Goal: Information Seeking & Learning: Learn about a topic

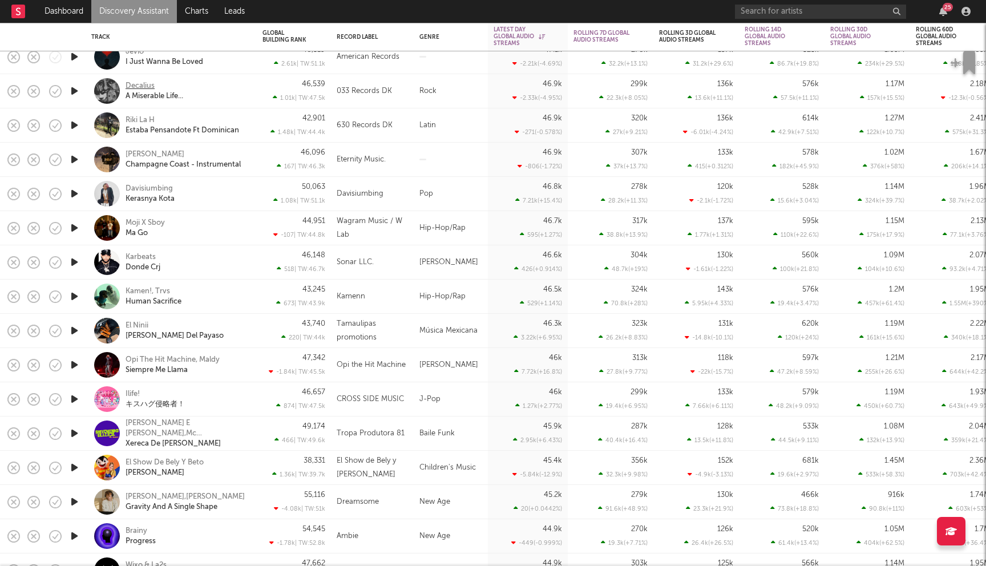
click at [129, 87] on div "Decalius" at bounding box center [140, 86] width 29 height 10
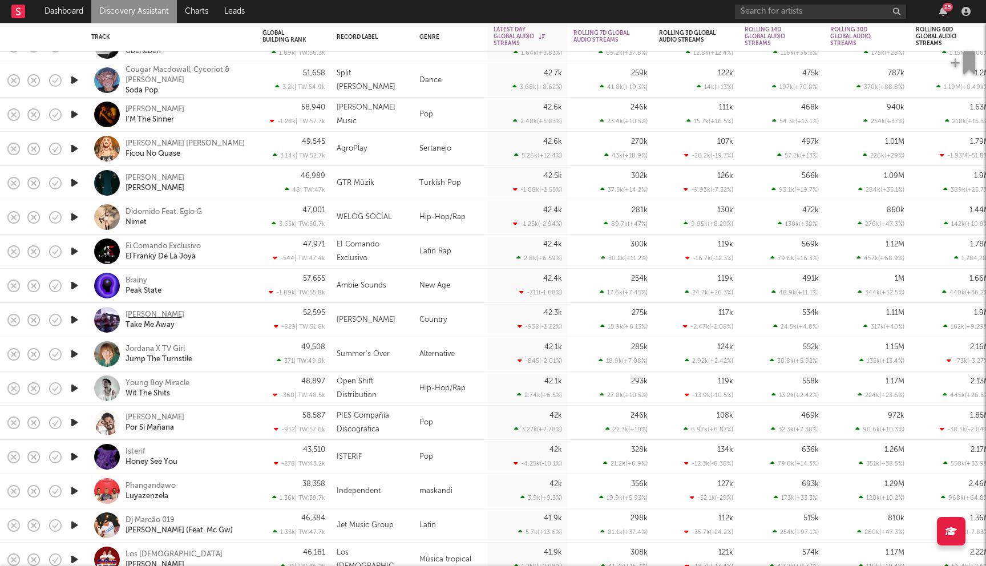
click at [162, 314] on div "Noah Brigden" at bounding box center [155, 315] width 59 height 10
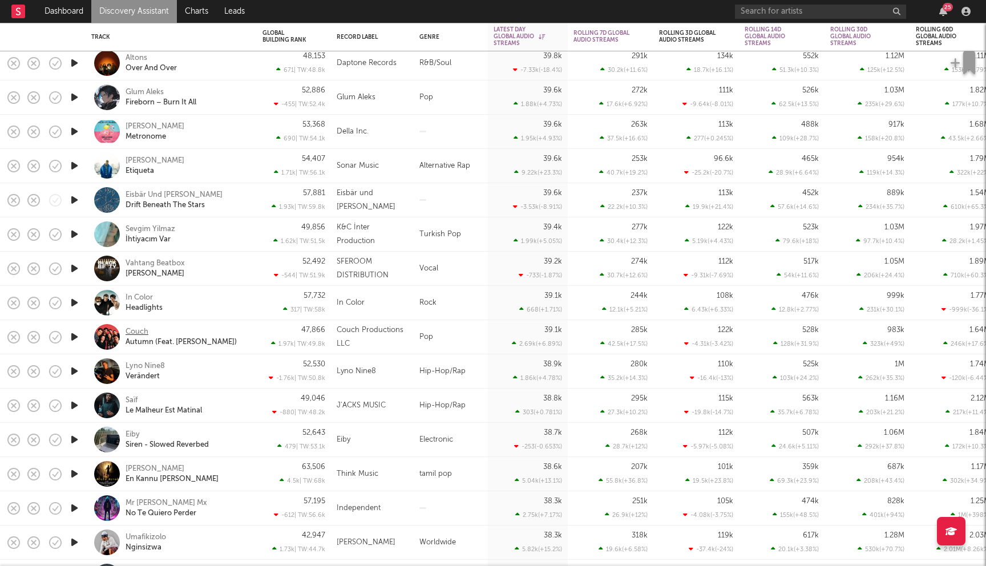
click at [140, 330] on div "Couch" at bounding box center [137, 332] width 23 height 10
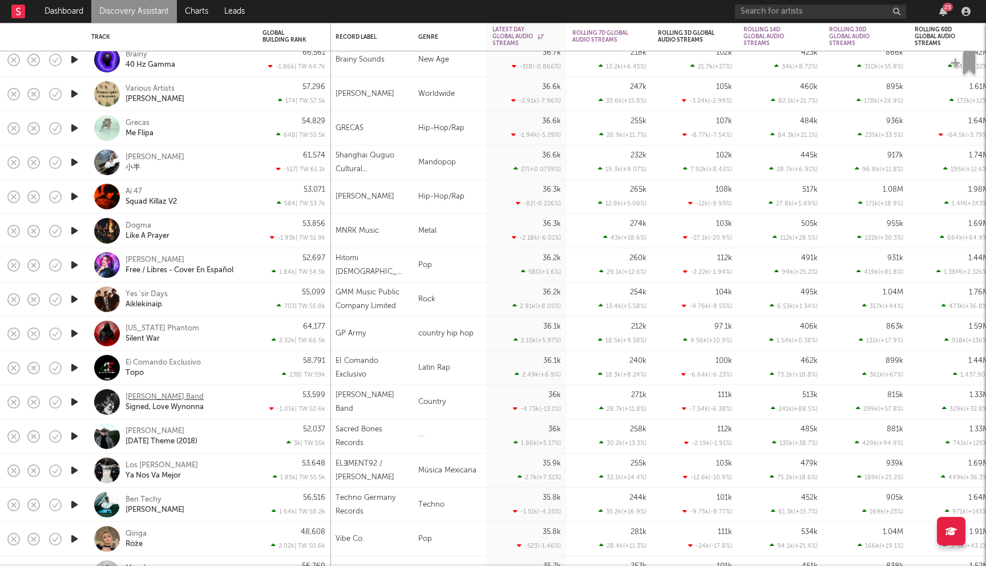
click at [154, 397] on div "[PERSON_NAME] Band" at bounding box center [165, 397] width 78 height 10
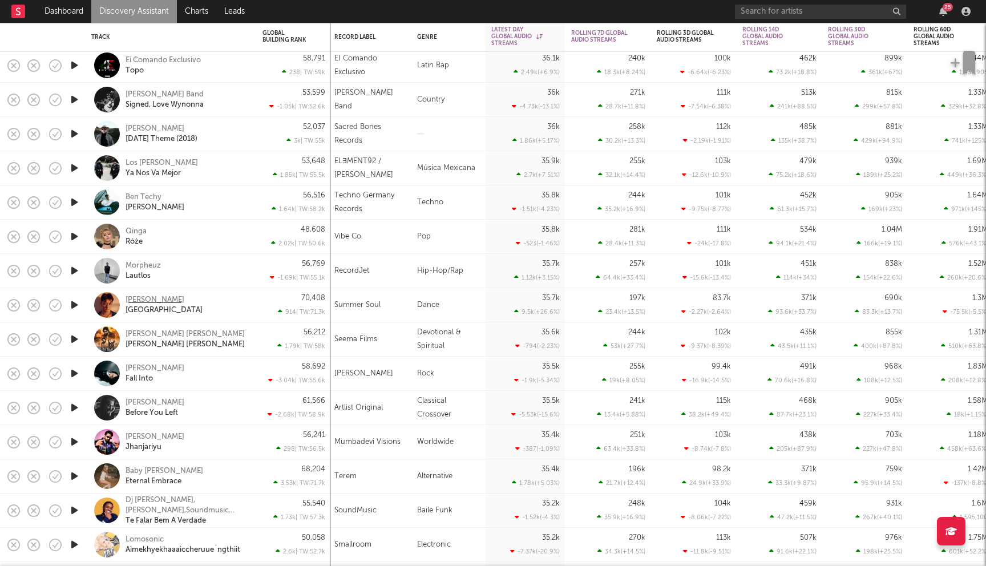
click at [153, 295] on div "Ken Kelly" at bounding box center [155, 300] width 59 height 10
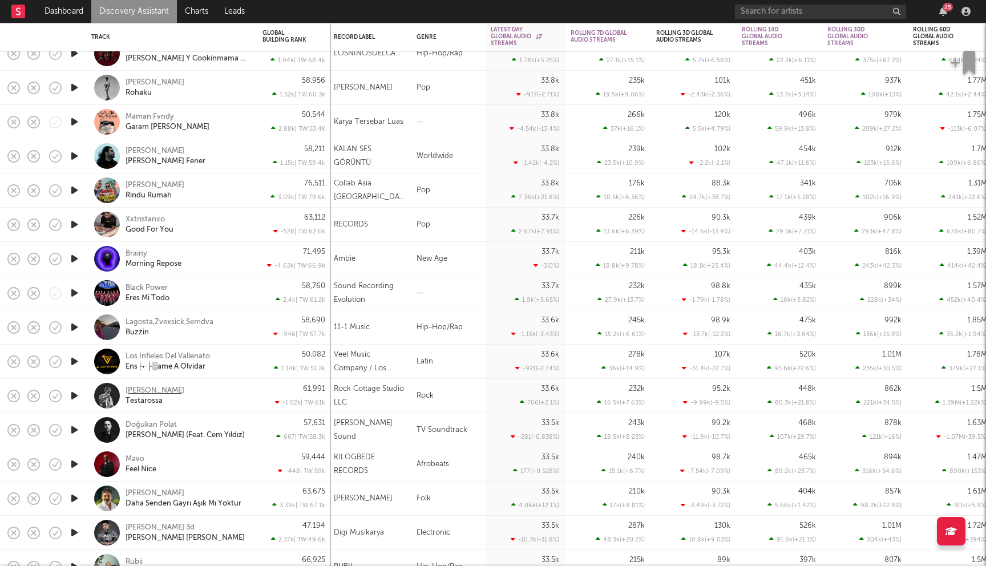
click at [138, 386] on div "Schur" at bounding box center [155, 391] width 59 height 10
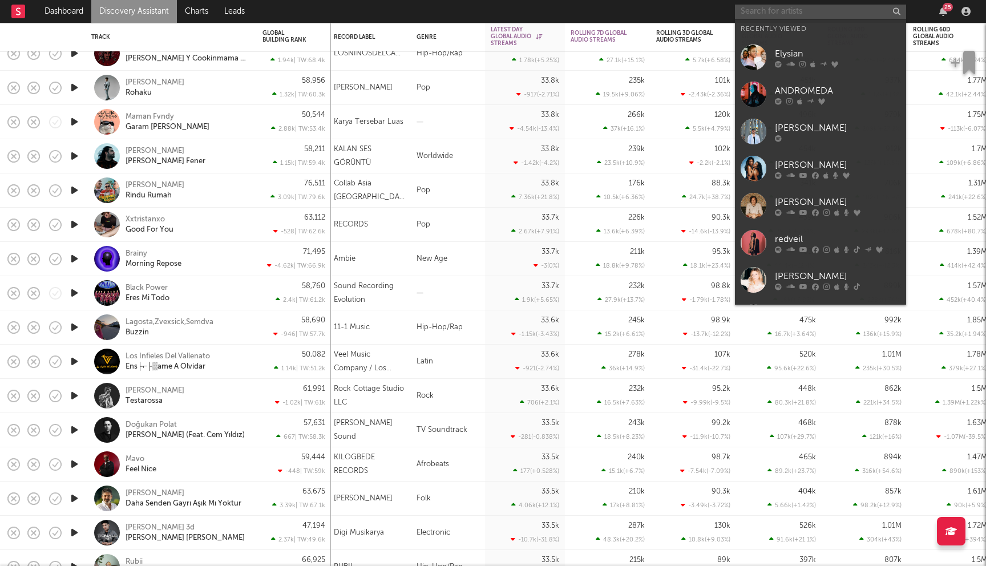
click at [776, 7] on input "text" at bounding box center [820, 12] width 171 height 14
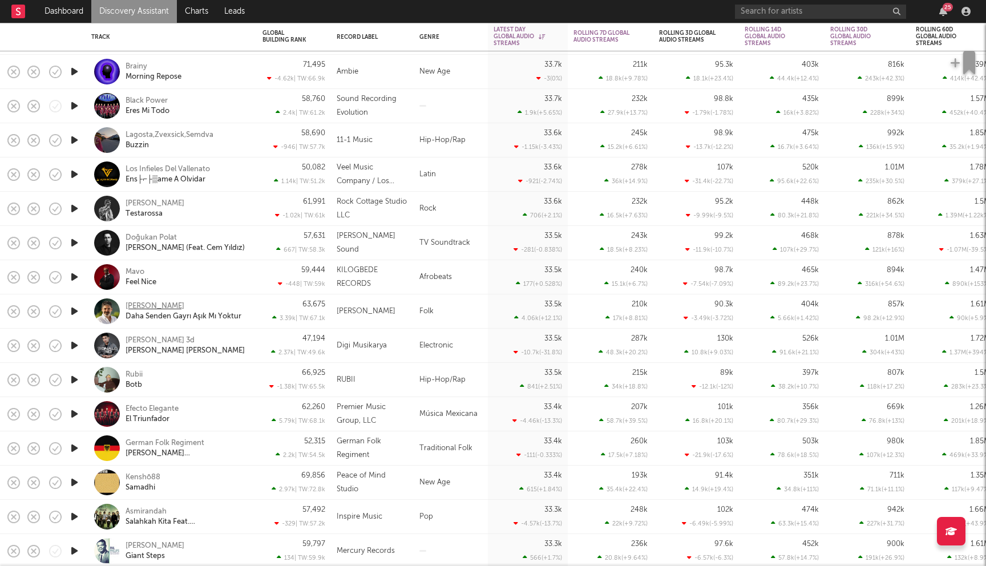
click at [156, 305] on div "Ender Balkir" at bounding box center [155, 306] width 59 height 10
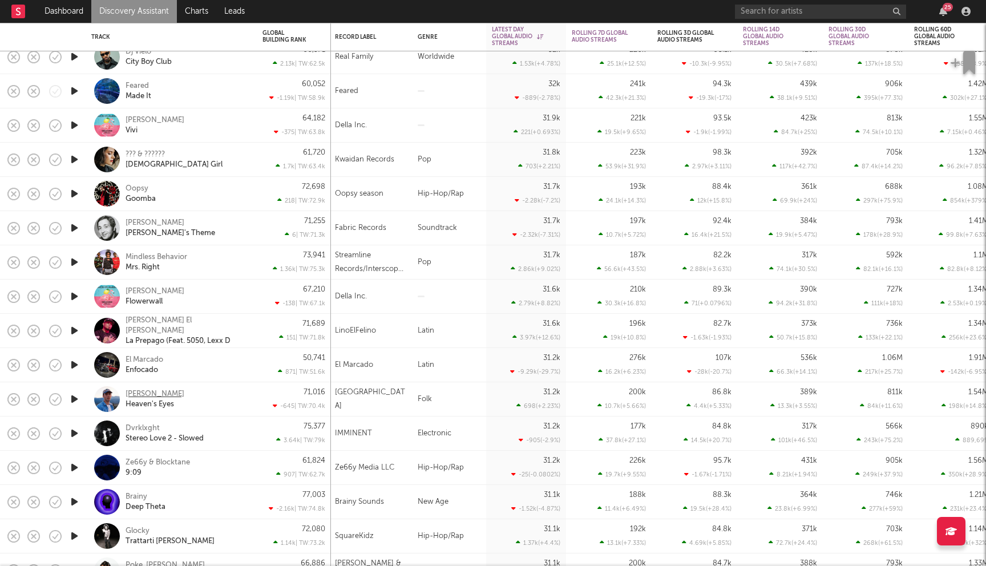
click at [155, 392] on div "[PERSON_NAME]" at bounding box center [155, 394] width 59 height 10
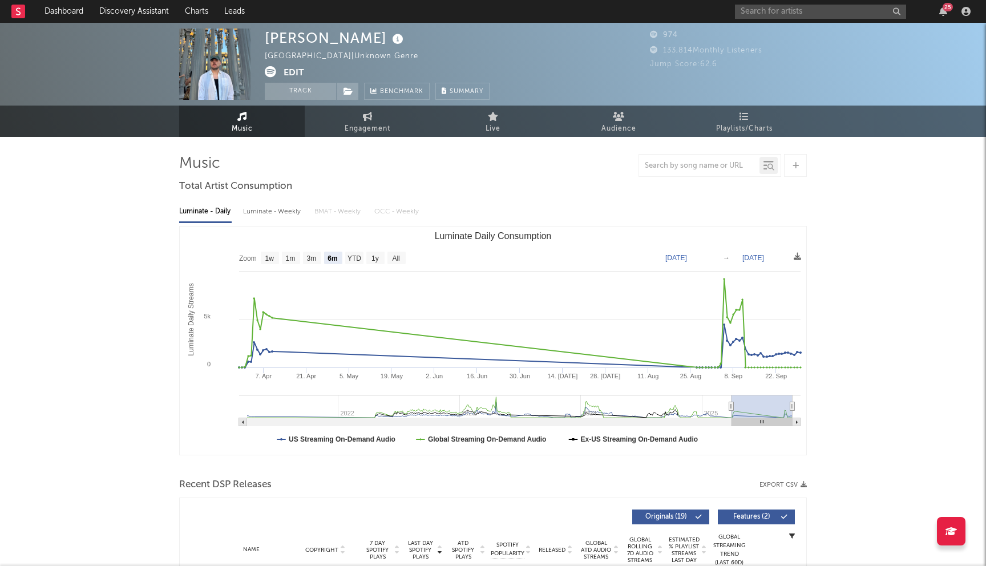
select select "6m"
click at [769, 18] on div "25" at bounding box center [855, 11] width 240 height 23
click at [785, 15] on input "text" at bounding box center [820, 12] width 171 height 14
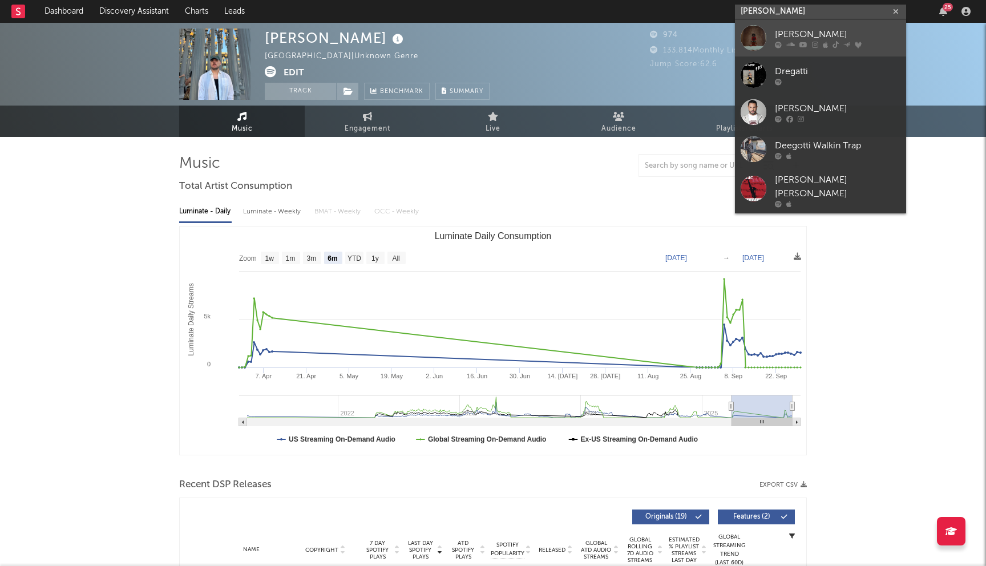
type input "dee gatti"
click at [814, 38] on div "Dee Gatti" at bounding box center [838, 34] width 126 height 14
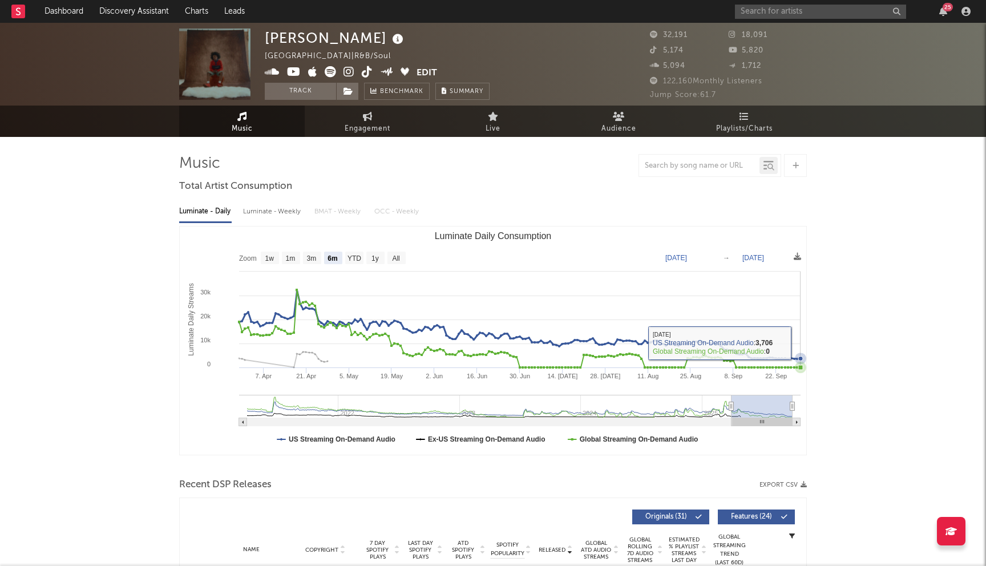
scroll to position [86, 0]
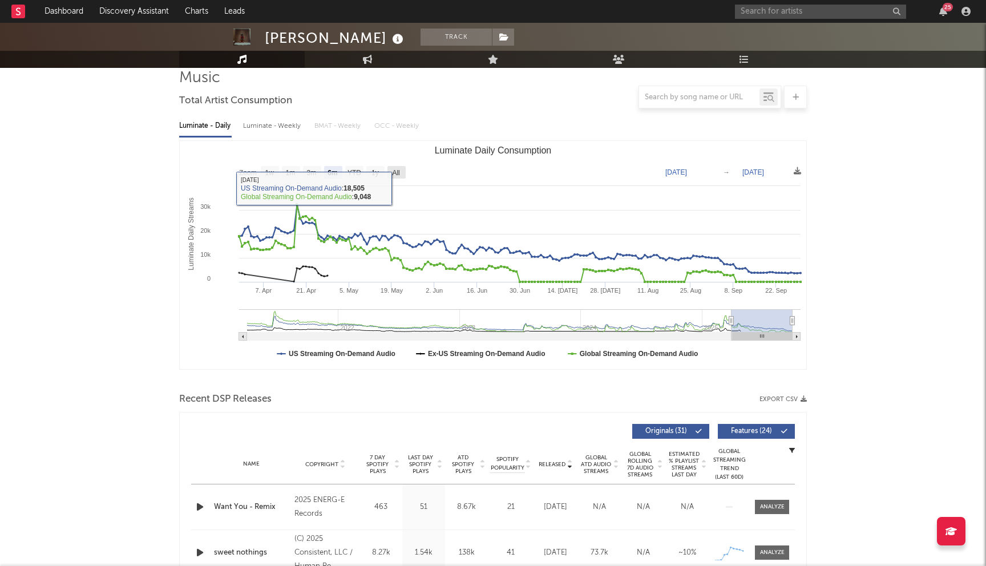
click at [393, 172] on text "All" at bounding box center [395, 173] width 7 height 8
select select "All"
type input "2021-03-31"
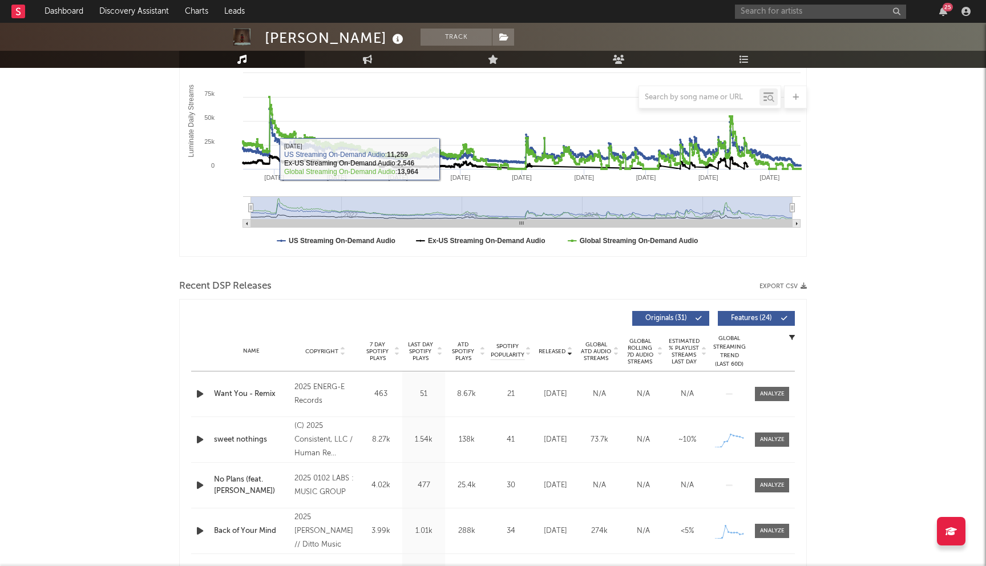
scroll to position [218, 0]
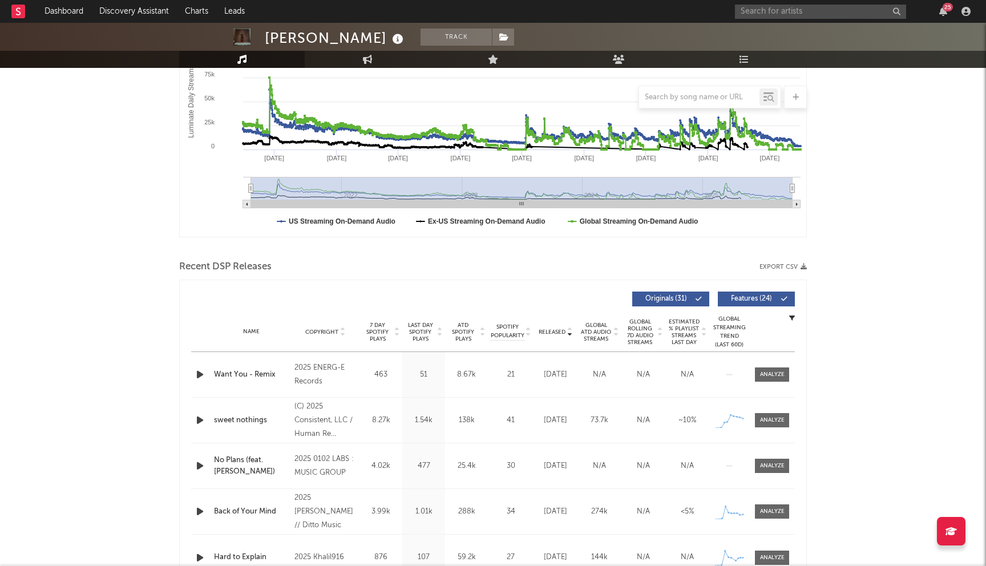
click at [427, 332] on span "Last Day Spotify Plays" at bounding box center [420, 332] width 30 height 21
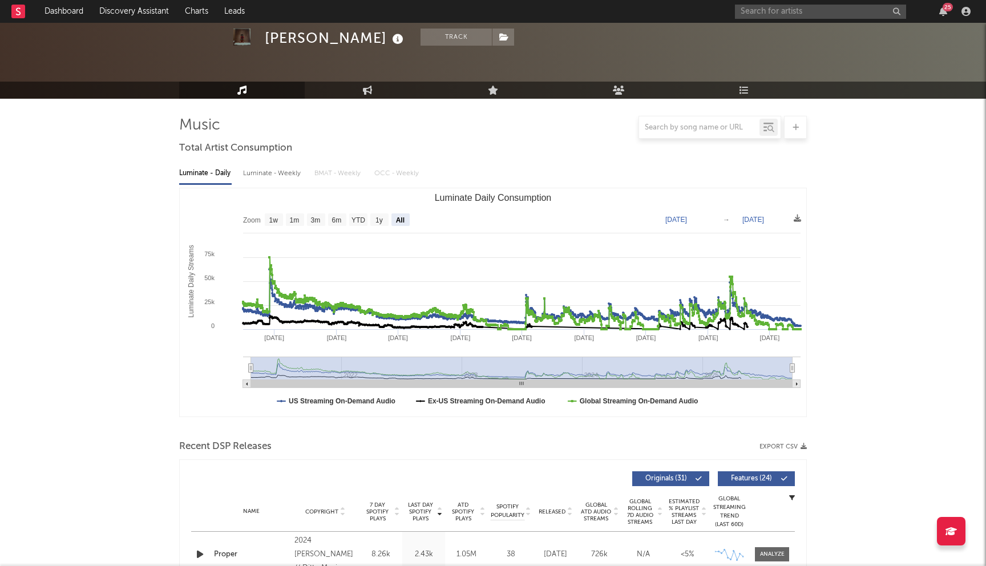
scroll to position [0, 0]
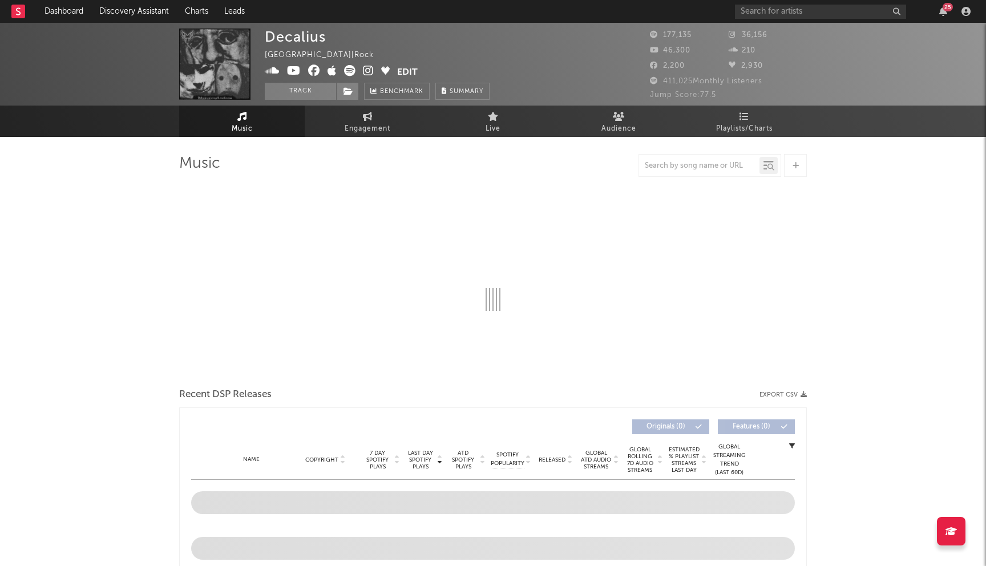
select select "6m"
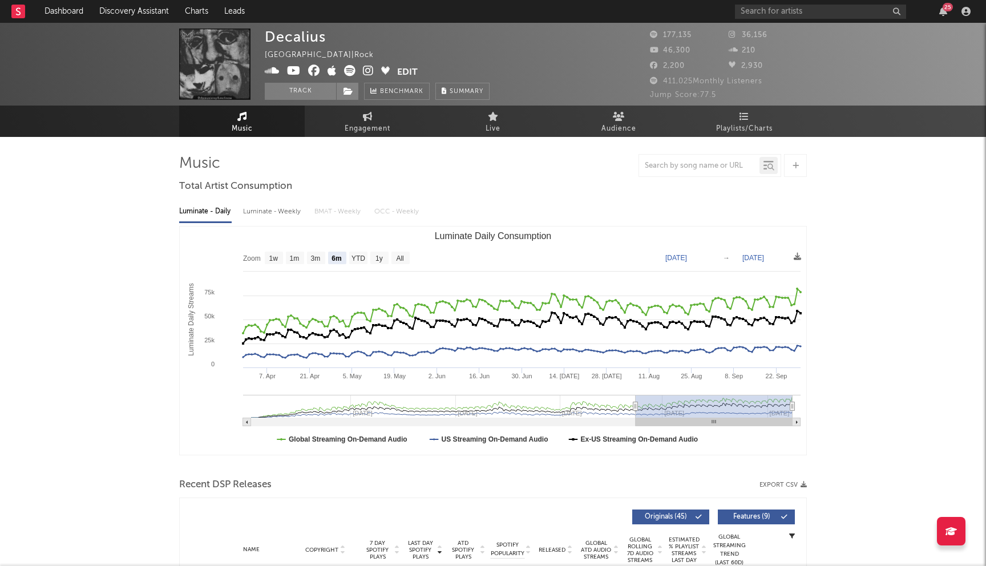
click at [313, 71] on icon at bounding box center [314, 70] width 12 height 11
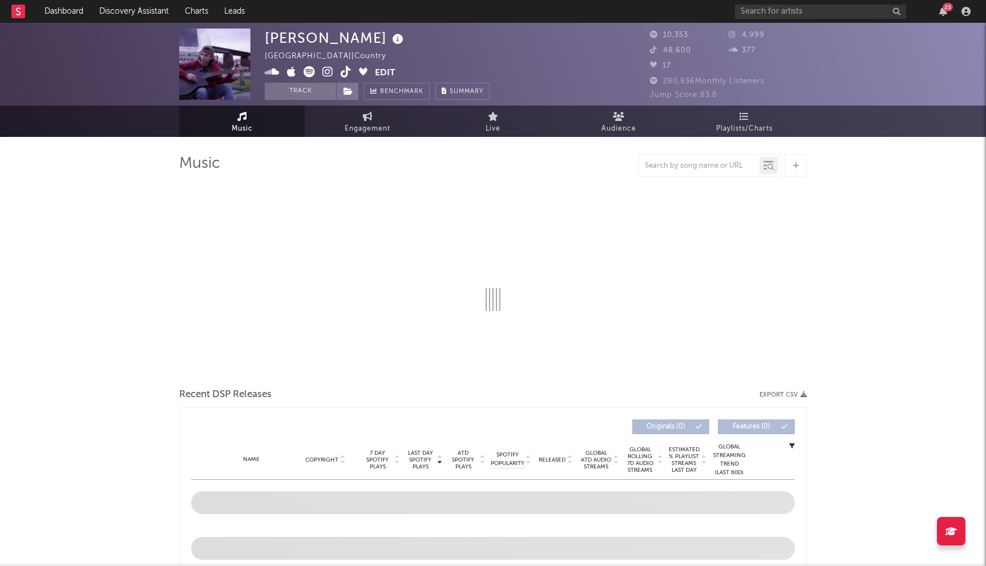
select select "6m"
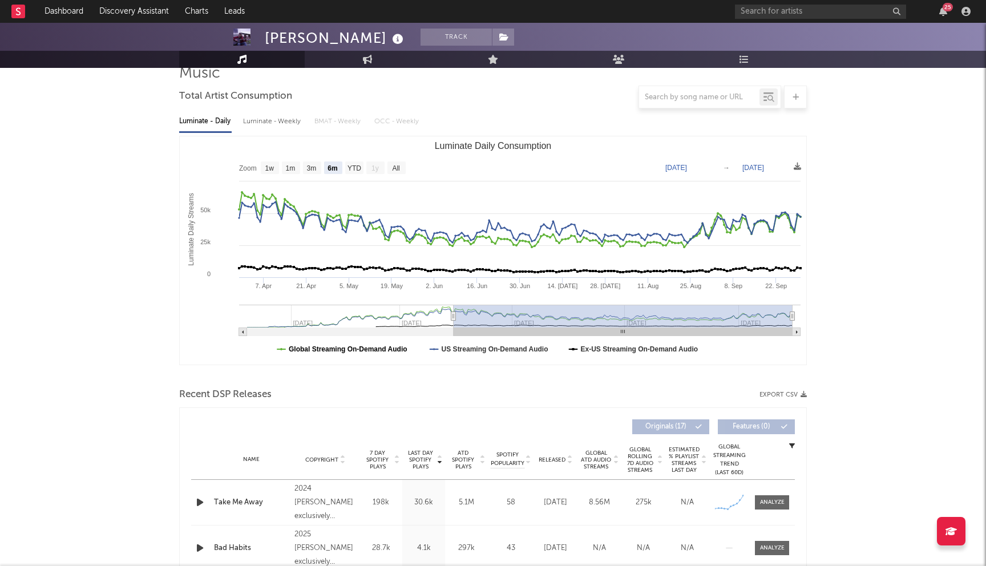
scroll to position [285, 0]
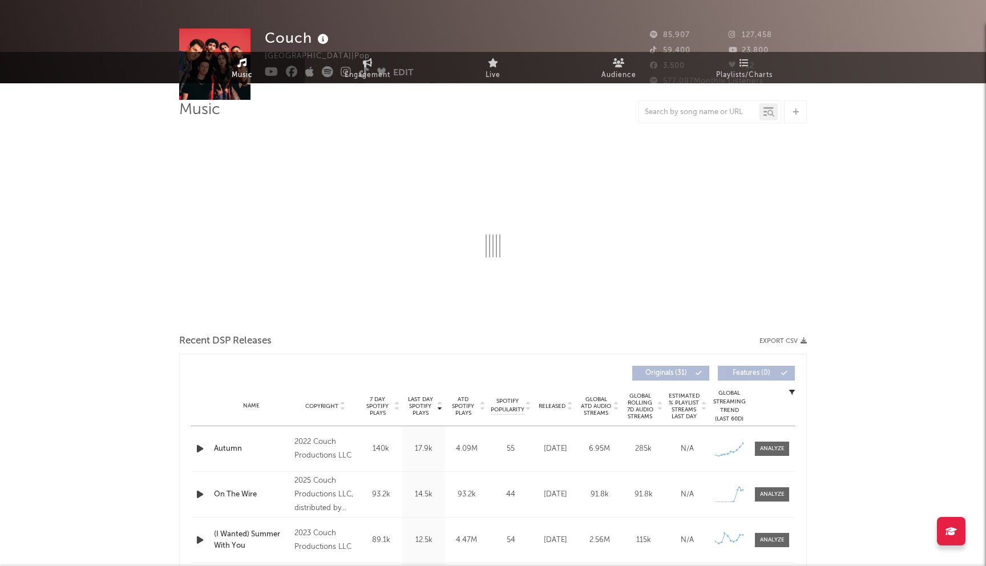
select select "6m"
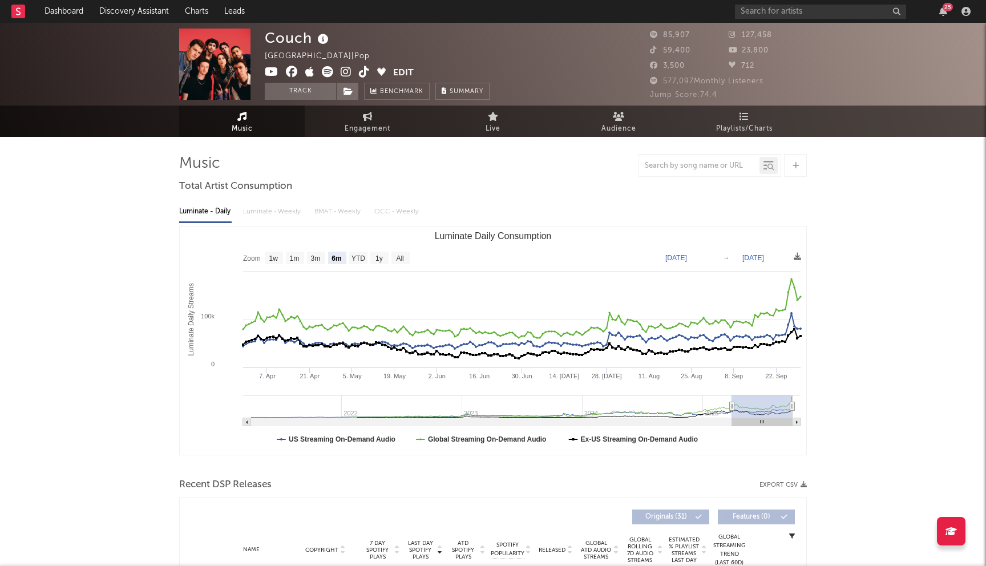
click at [289, 76] on icon at bounding box center [292, 71] width 12 height 11
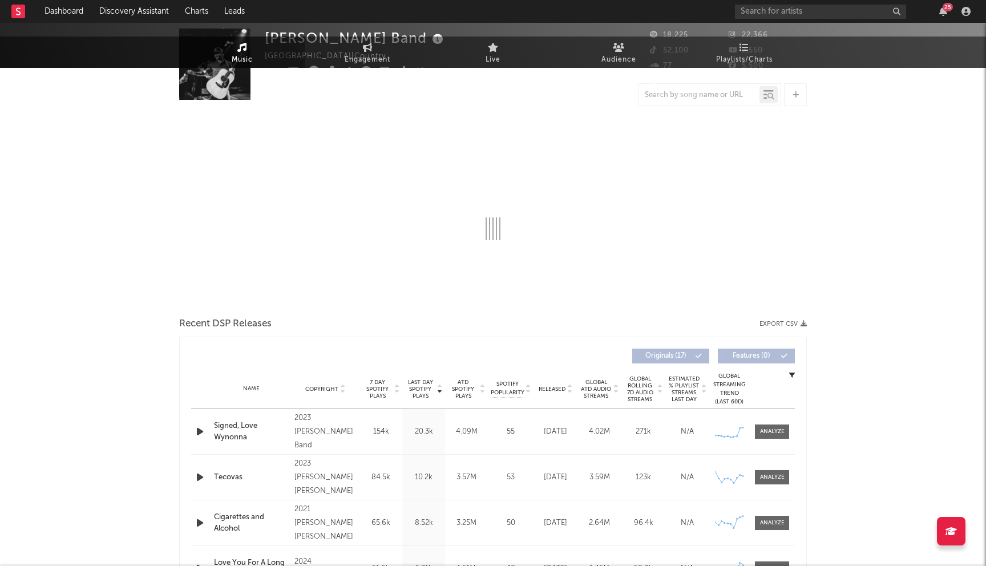
select select "6m"
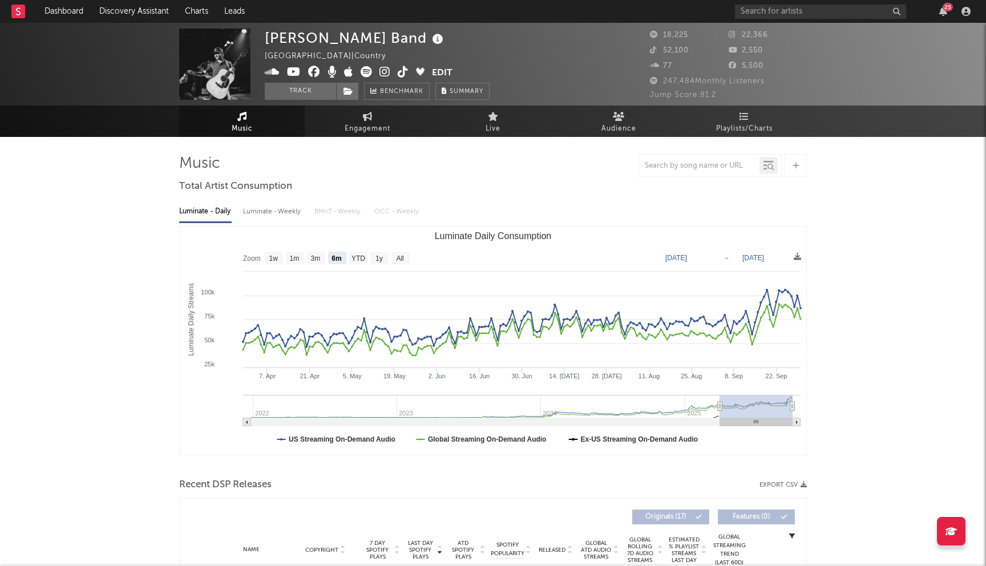
click at [313, 72] on icon at bounding box center [314, 71] width 12 height 11
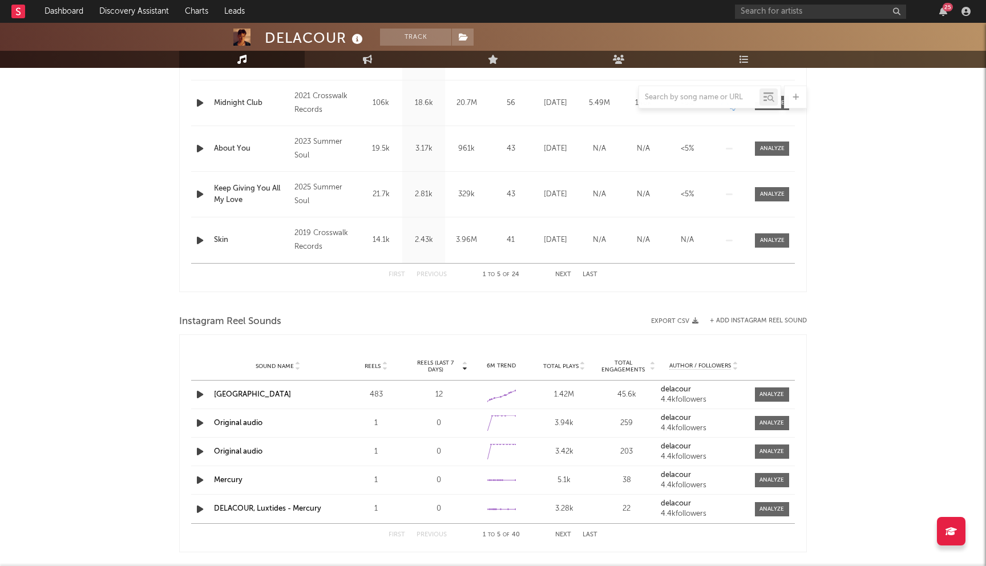
select select "6m"
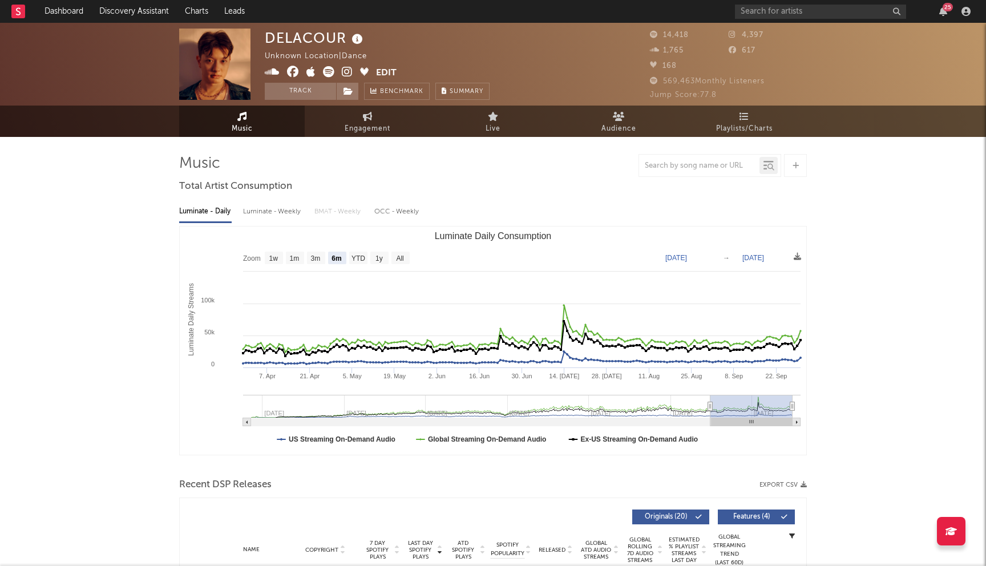
click at [290, 70] on icon at bounding box center [293, 71] width 12 height 11
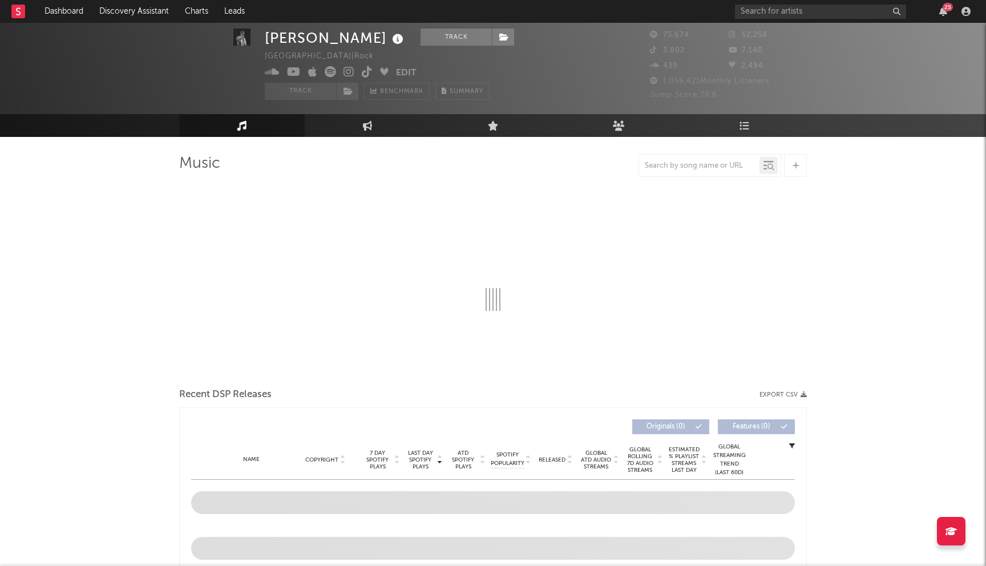
scroll to position [262, 0]
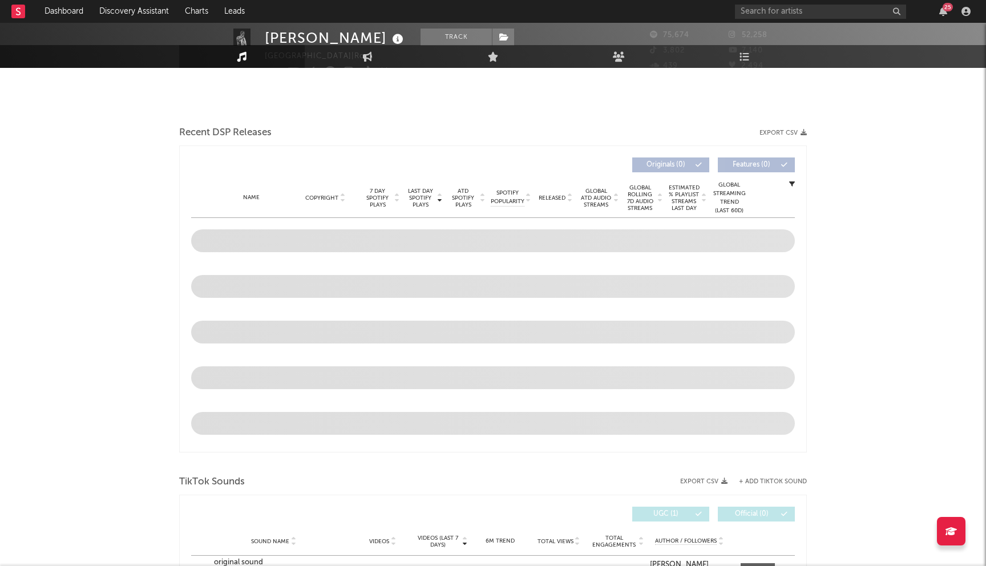
select select "6m"
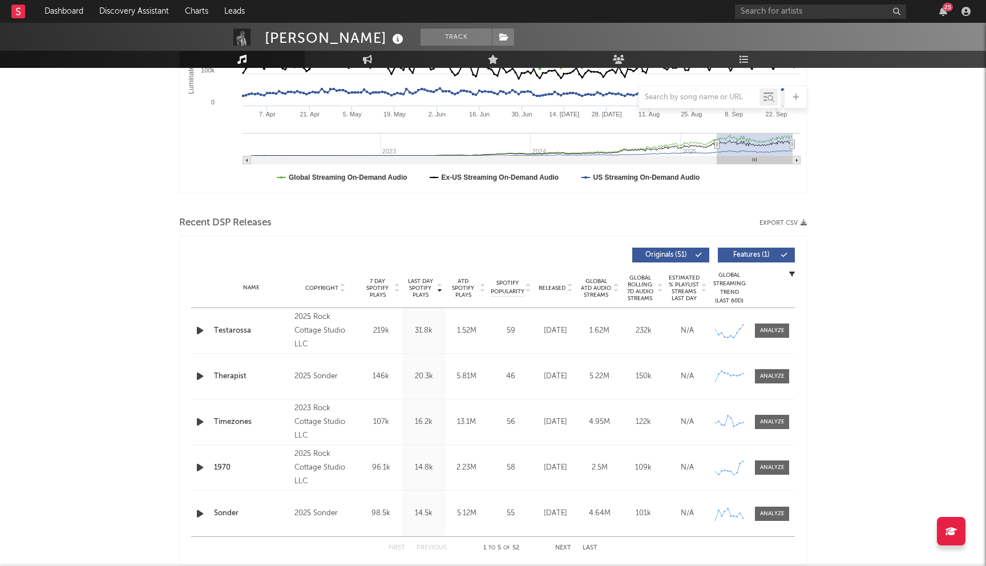
scroll to position [0, 0]
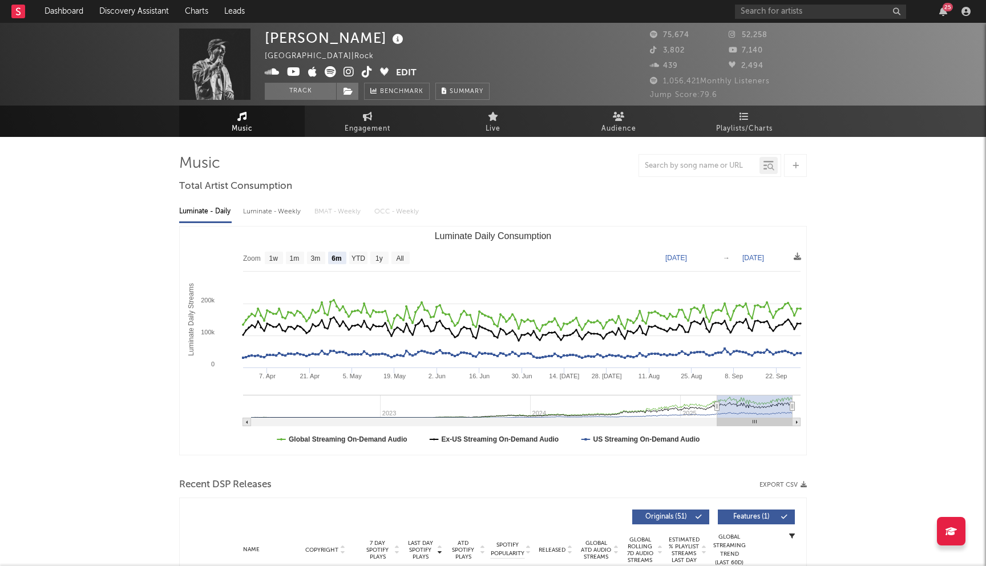
click at [297, 72] on icon at bounding box center [294, 71] width 14 height 11
click at [783, 10] on input "text" at bounding box center [820, 12] width 171 height 14
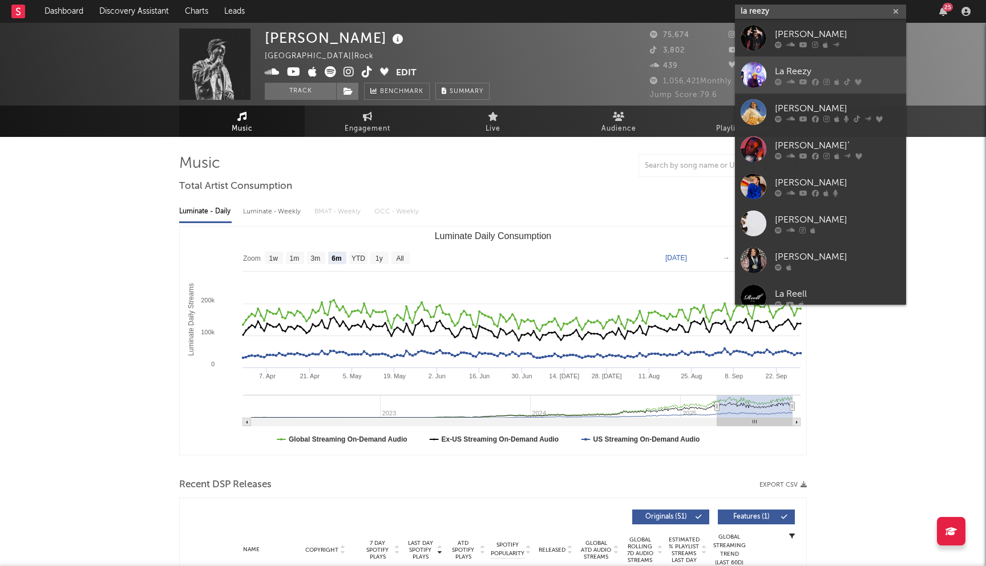
type input "la reezy"
click at [803, 67] on div "La Reezy" at bounding box center [838, 71] width 126 height 14
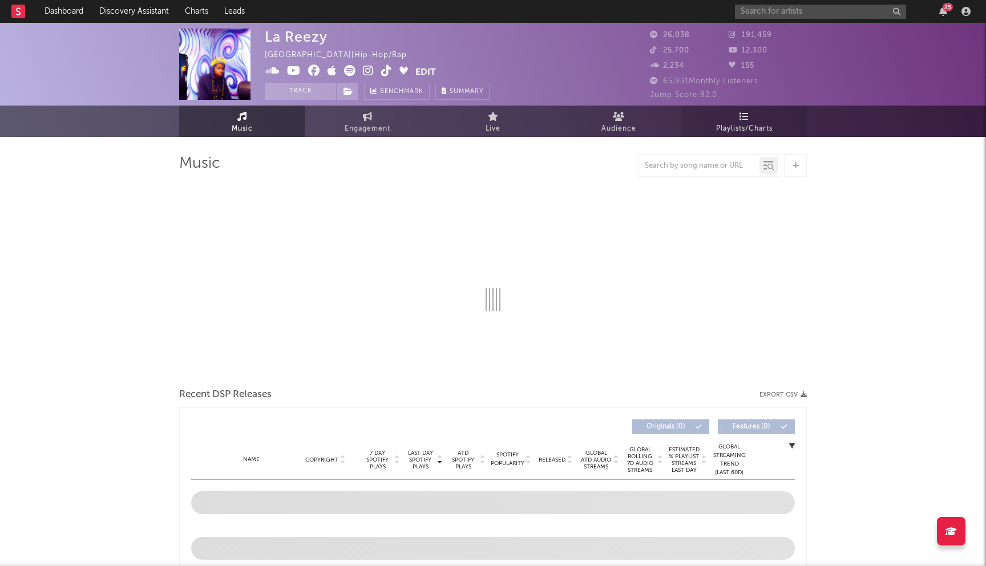
select select "6m"
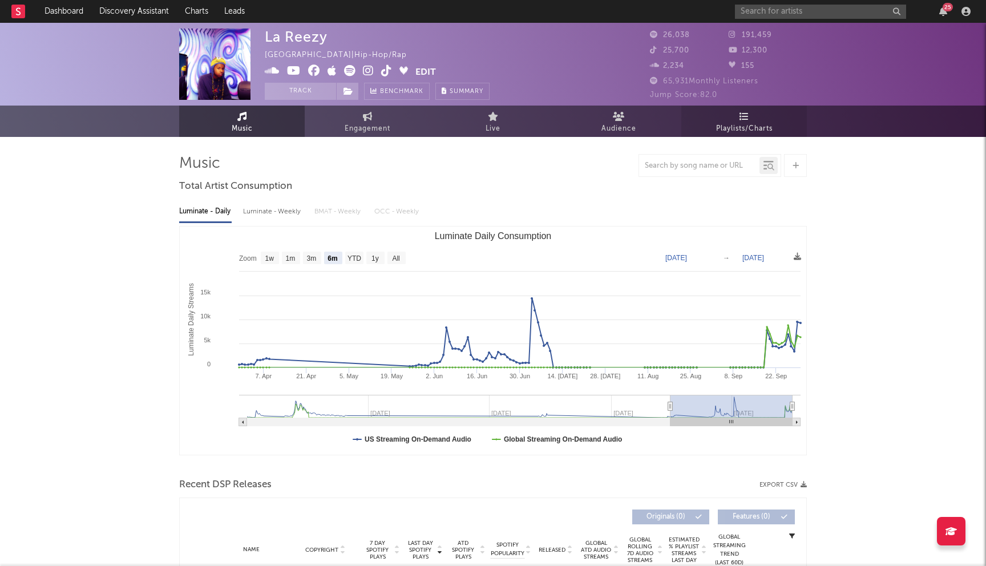
click at [735, 120] on link "Playlists/Charts" at bounding box center [744, 121] width 126 height 31
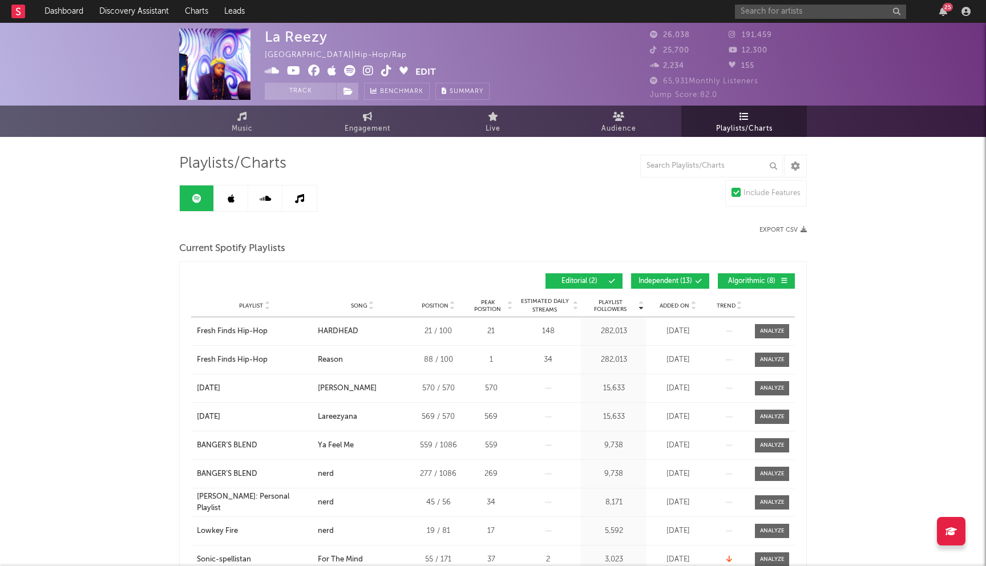
click at [692, 271] on div "Playlist Followers Playlist Song Position Peak Position Playlist Followers Adde…" at bounding box center [493, 281] width 604 height 27
click at [691, 276] on button "Independent ( 13 )" at bounding box center [670, 280] width 78 height 15
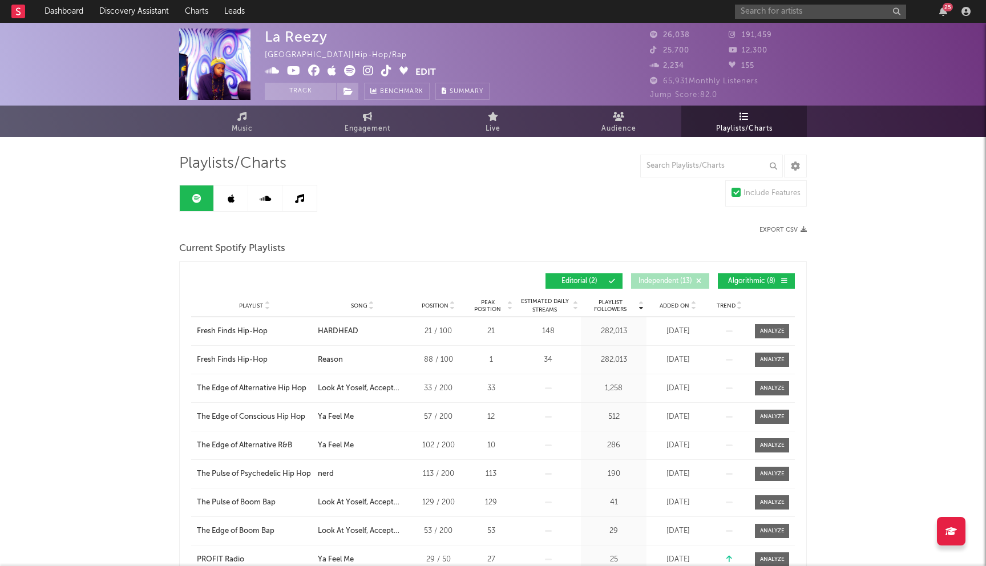
click at [738, 278] on span "Algorithmic ( 8 )" at bounding box center [751, 281] width 53 height 7
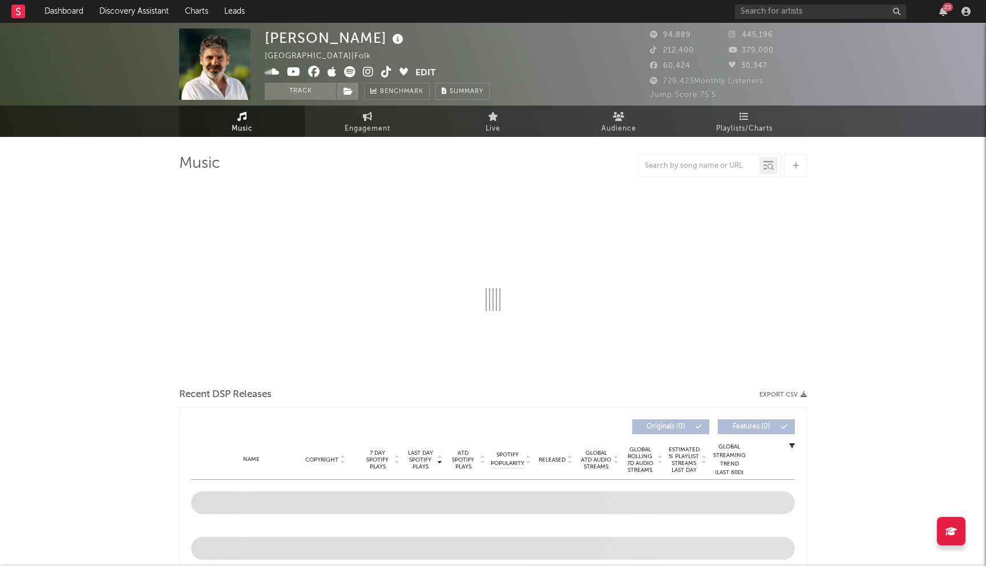
select select "6m"
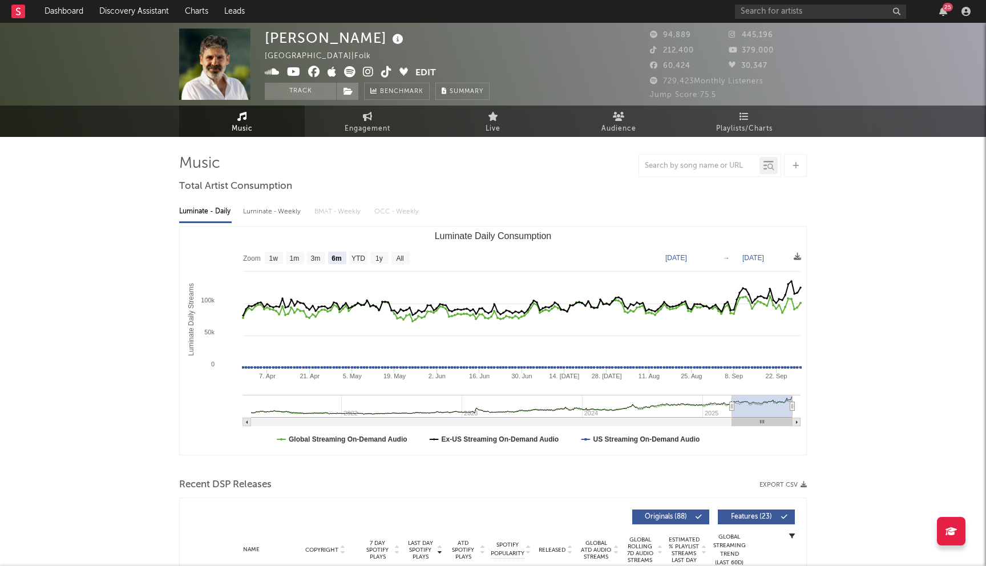
click at [313, 71] on icon at bounding box center [314, 71] width 12 height 11
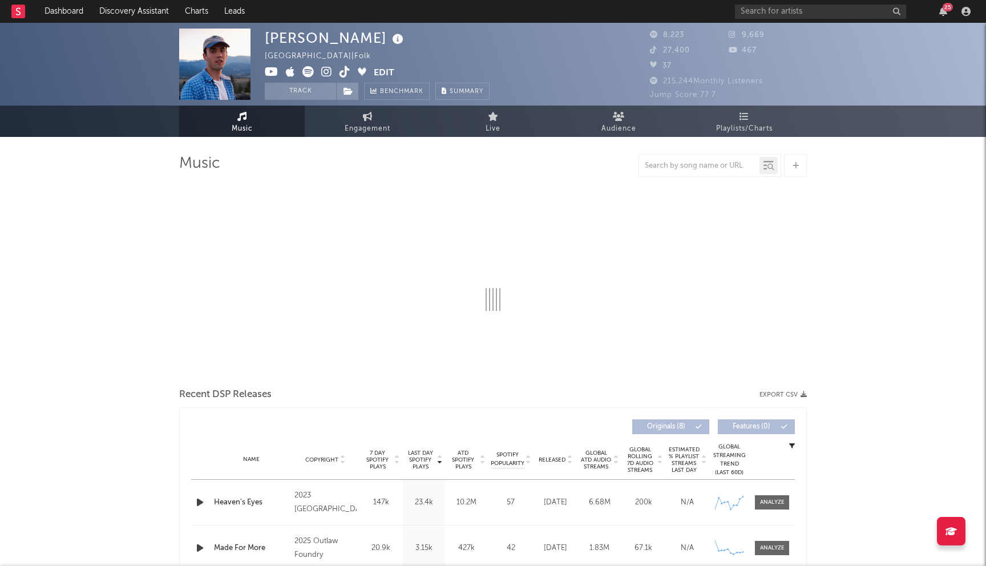
select select "6m"
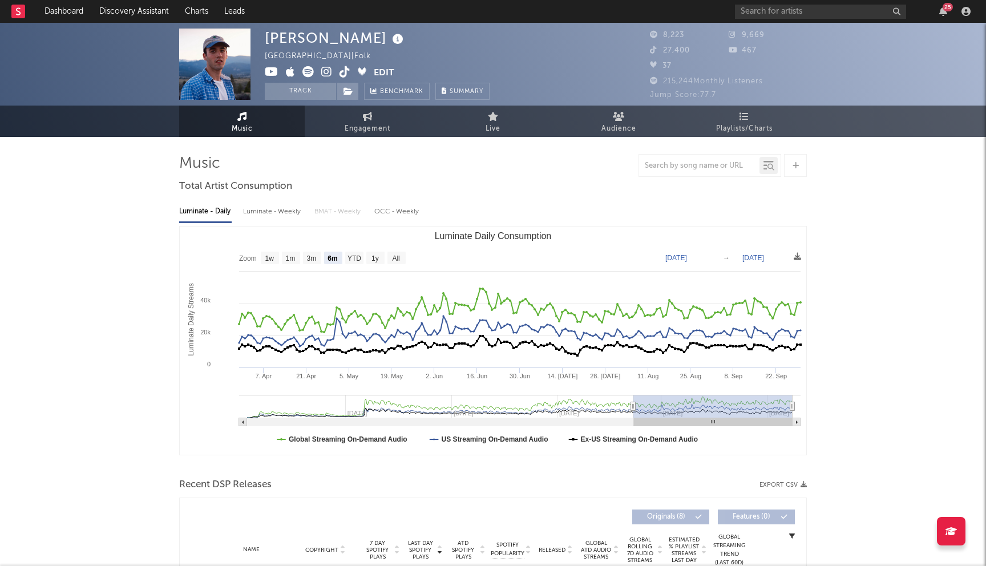
click at [330, 72] on icon at bounding box center [326, 71] width 11 height 11
